Goal: Task Accomplishment & Management: Complete application form

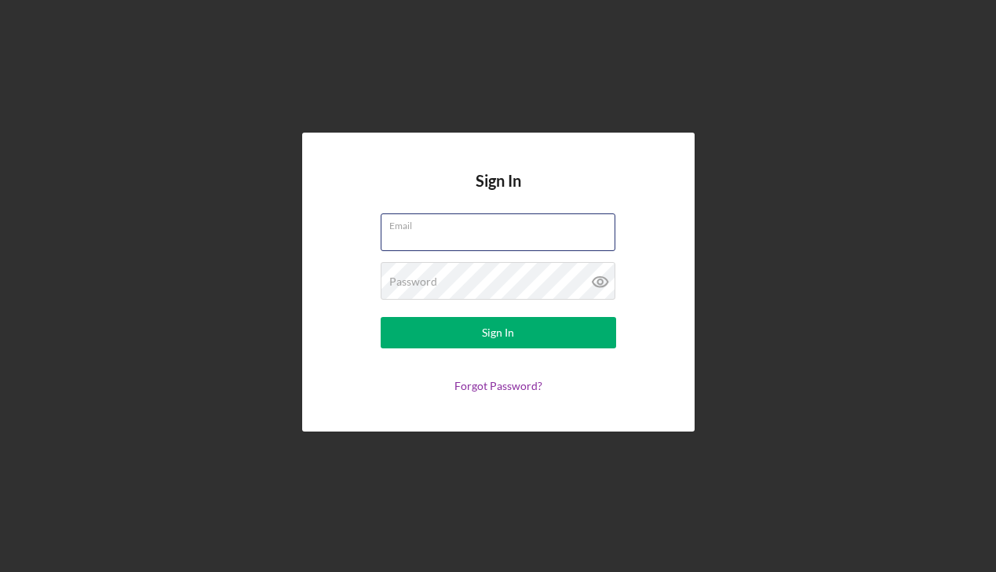
type input "[EMAIL_ADDRESS][DOMAIN_NAME]"
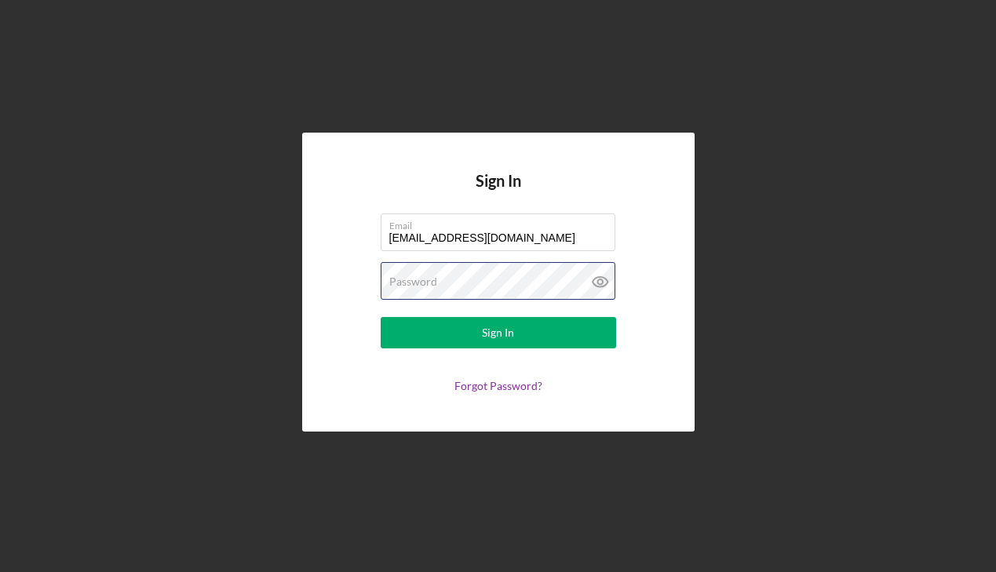
click at [497, 333] on button "Sign In" at bounding box center [497, 332] width 235 height 31
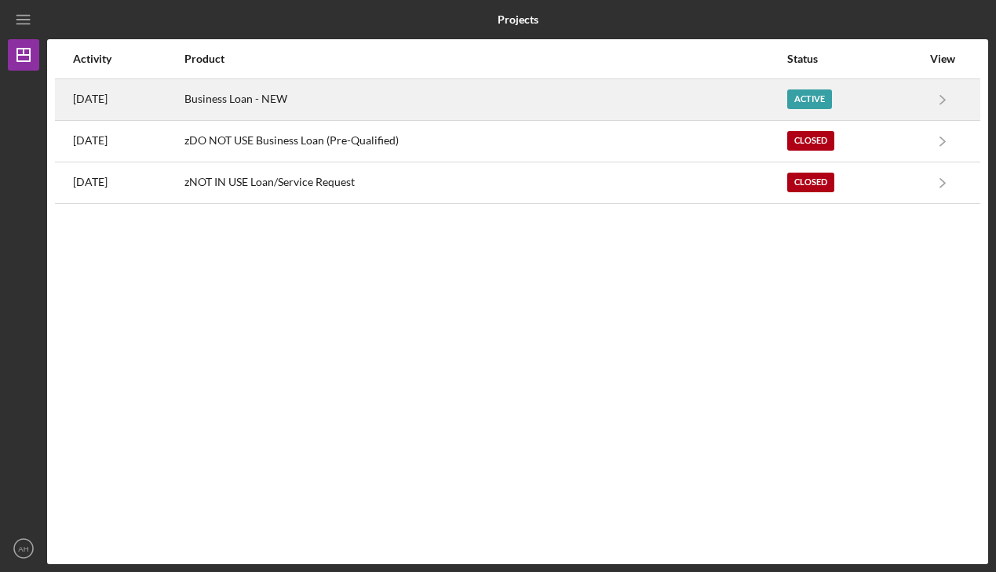
click at [308, 104] on div "Business Loan - NEW" at bounding box center [484, 99] width 601 height 39
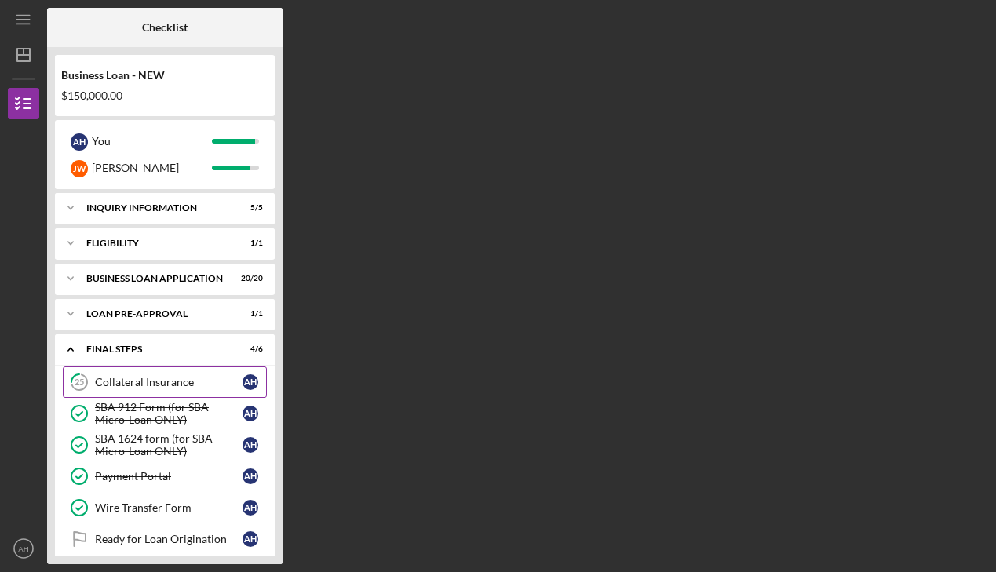
click at [134, 384] on div "Collateral Insurance" at bounding box center [168, 382] width 147 height 13
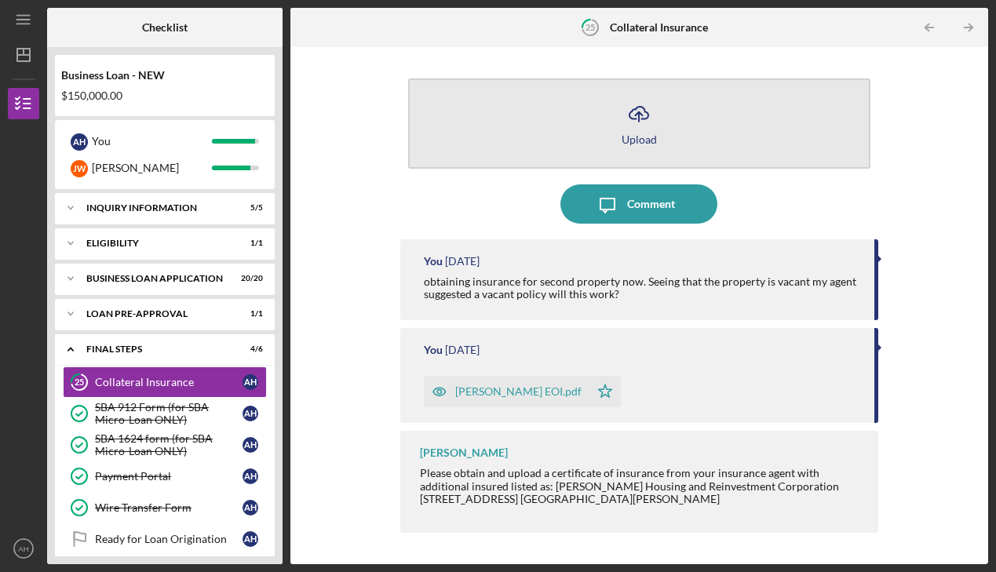
click at [676, 137] on button "Icon/Upload Upload" at bounding box center [638, 123] width 461 height 90
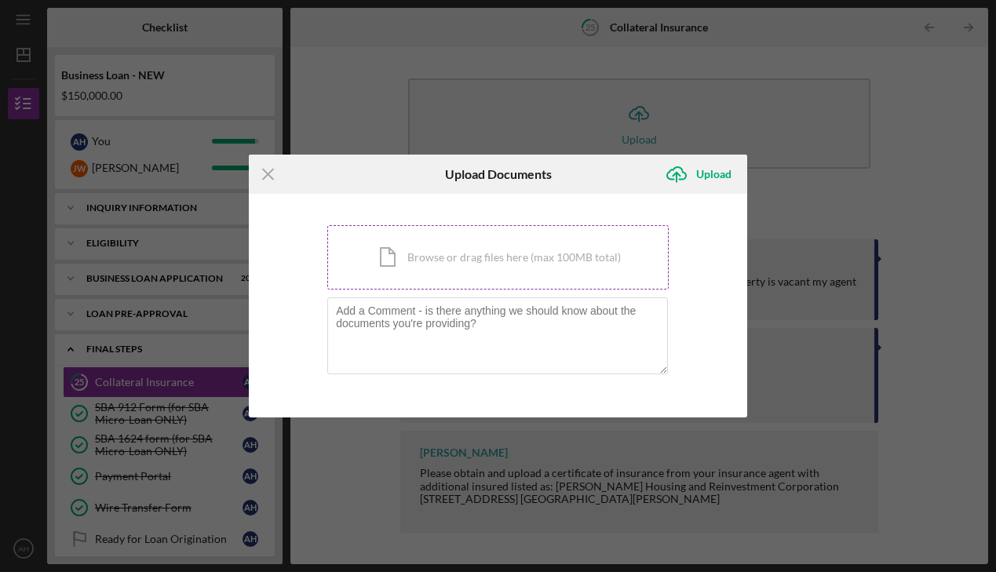
click at [436, 271] on div "Icon/Document Browse or drag files here (max 100MB total) Tap to choose files o…" at bounding box center [497, 257] width 341 height 64
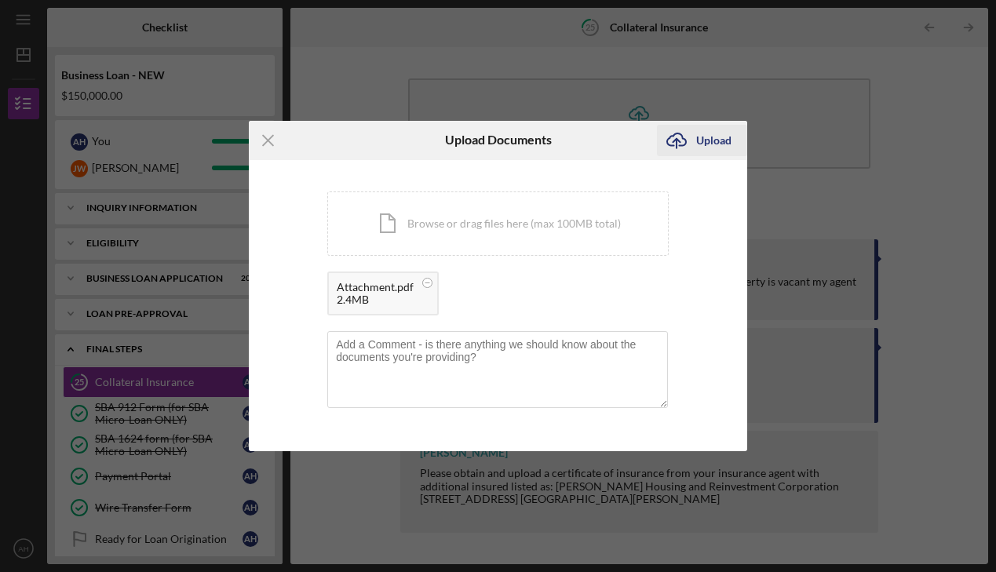
click at [692, 150] on icon "Icon/Upload" at bounding box center [676, 140] width 39 height 39
